Goal: Task Accomplishment & Management: Manage account settings

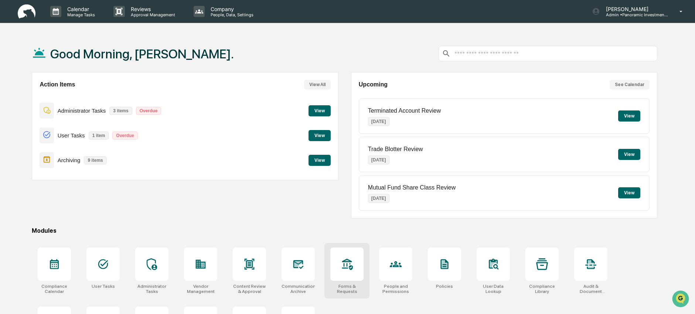
click at [351, 266] on icon at bounding box center [347, 264] width 11 height 11
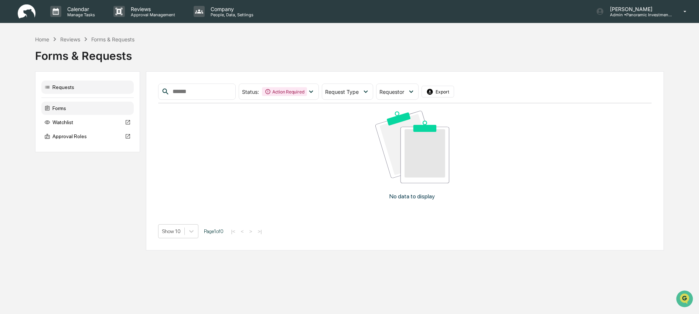
click at [91, 107] on div "Forms" at bounding box center [87, 108] width 92 height 13
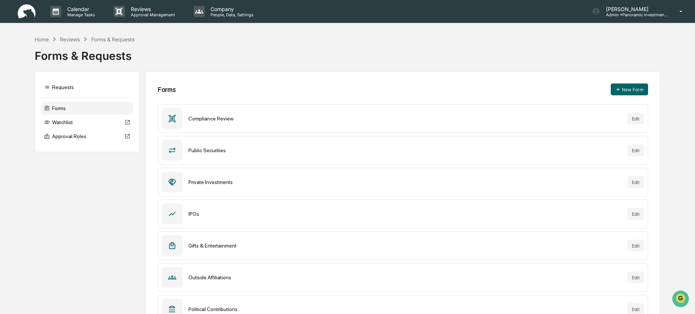
scroll to position [120, 0]
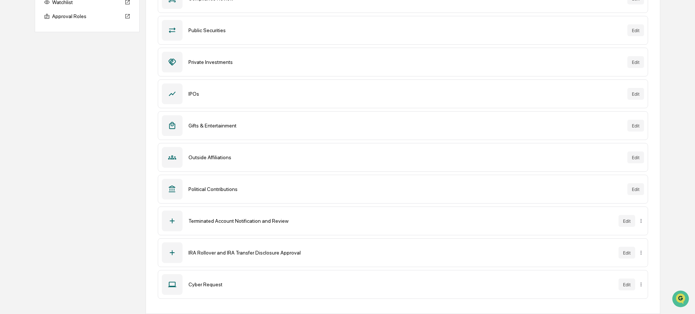
click at [207, 283] on div "Cyber Request" at bounding box center [400, 285] width 424 height 6
click at [202, 252] on div "IRA Rollover and IRA Transfer Disclosure Approval" at bounding box center [400, 253] width 424 height 6
click at [195, 209] on div "Terminated Account Notification and Review Edit" at bounding box center [403, 221] width 490 height 29
click at [622, 284] on button "Edit" at bounding box center [626, 285] width 17 height 12
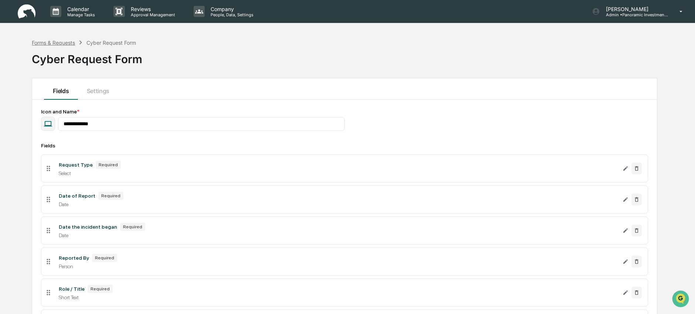
click at [45, 43] on div "Forms & Requests" at bounding box center [53, 43] width 43 height 6
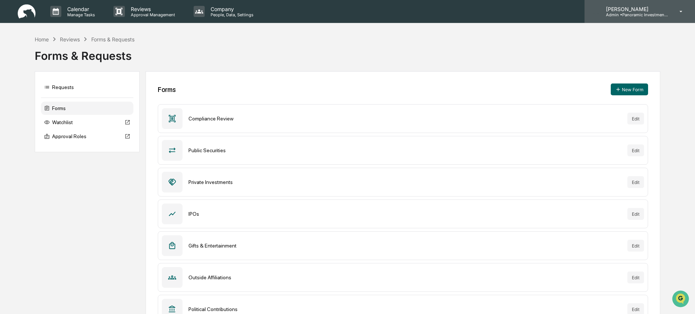
click at [646, 15] on p "Admin • Panoramic Investment Advisors" at bounding box center [634, 14] width 69 height 5
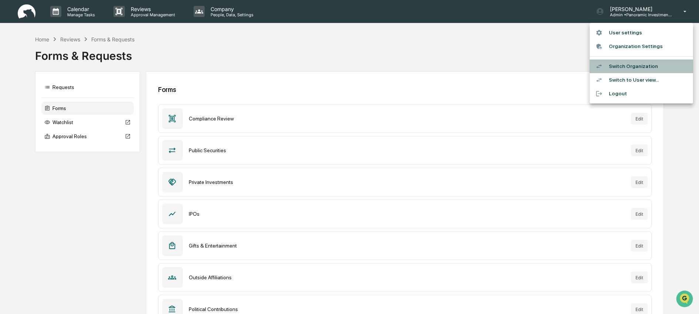
click at [638, 64] on li "Switch Organization" at bounding box center [641, 66] width 103 height 14
